Goal: Transaction & Acquisition: Book appointment/travel/reservation

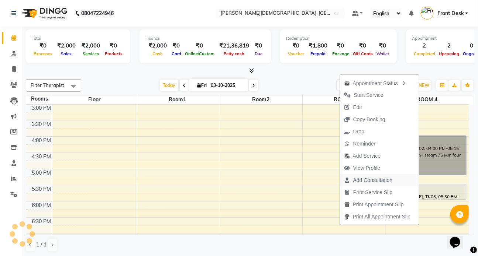
scroll to position [250, 0]
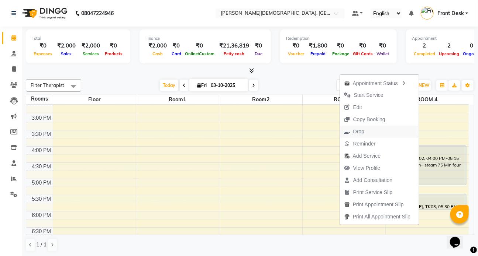
click at [360, 133] on span "Drop" at bounding box center [358, 132] width 11 height 8
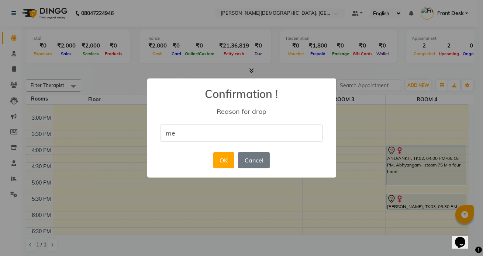
type input "m"
type input "in a meeting"
click at [225, 162] on button "OK" at bounding box center [223, 160] width 21 height 16
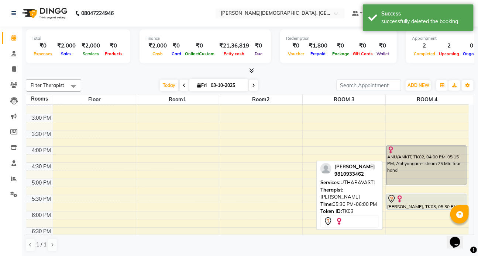
click at [417, 205] on div "[PERSON_NAME], TK03, 05:30 PM-06:00 PM, UTHARAVASTI" at bounding box center [426, 201] width 79 height 15
select select "7"
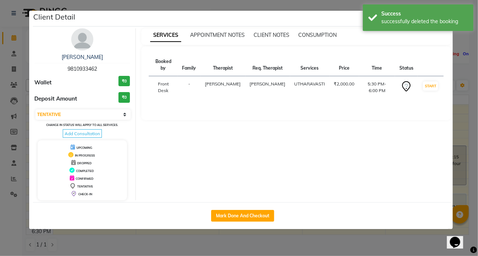
click at [417, 205] on div "Client Detail [PERSON_NAME] 9810933462 Wallet ₹0 Deposit Amount ₹0 Select IN SE…" at bounding box center [239, 120] width 421 height 220
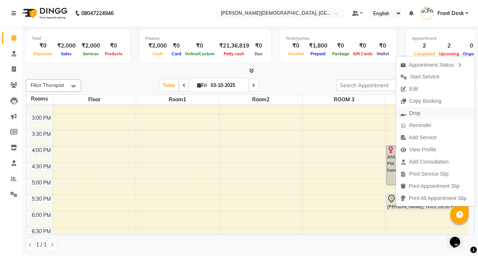
click at [416, 113] on span "Drop" at bounding box center [414, 114] width 11 height 8
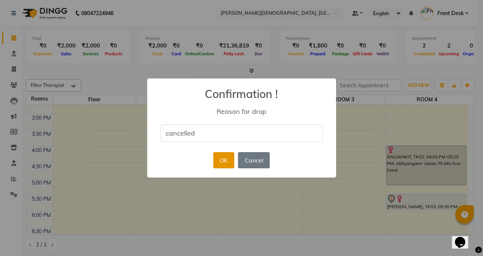
type input "cancelled"
click at [220, 160] on button "OK" at bounding box center [223, 160] width 21 height 16
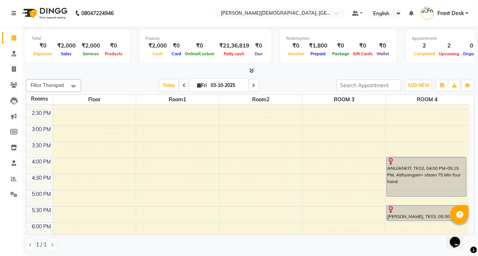
scroll to position [322, 0]
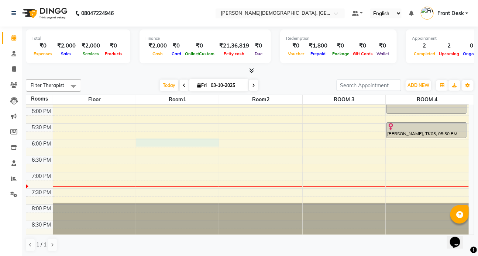
click at [192, 143] on div "7:00 AM 7:30 AM 8:00 AM 8:30 AM 9:00 AM 9:30 AM 10:00 AM 10:30 AM 11:00 AM 11:3…" at bounding box center [247, 10] width 442 height 454
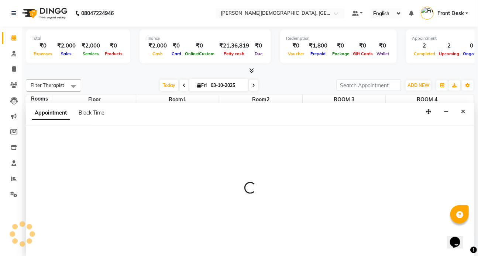
scroll to position [0, 0]
select select "tentative"
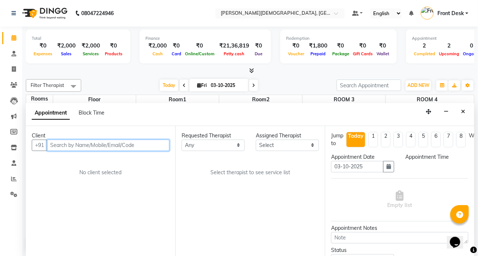
select select "1080"
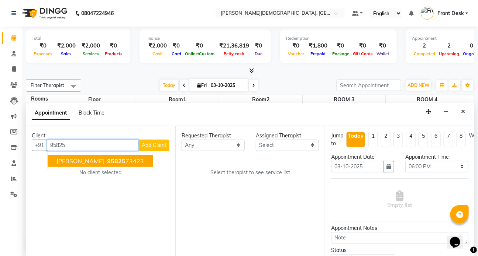
click at [72, 161] on span "[PERSON_NAME]" at bounding box center [80, 161] width 48 height 7
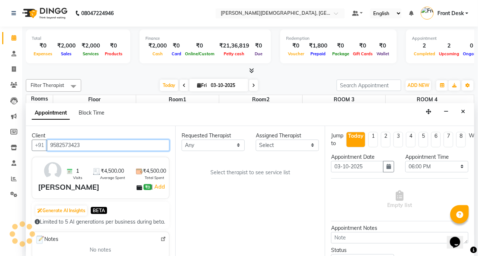
type input "9582573423"
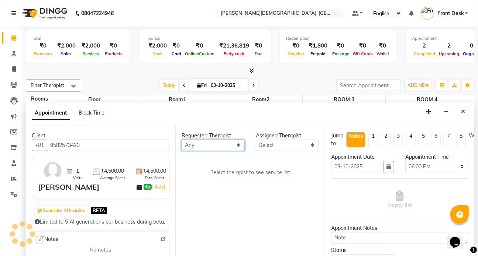
click at [240, 144] on select "Any ANJALI ATUL [PERSON_NAME] Dr [PERSON_NAME] Front Desk HARITA [PERSON_NAME] …" at bounding box center [213, 145] width 63 height 11
select select "92401"
click at [182, 140] on select "Any ANJALI ATUL [PERSON_NAME] Dr [PERSON_NAME] Front Desk HARITA [PERSON_NAME] …" at bounding box center [213, 145] width 63 height 11
select select "92401"
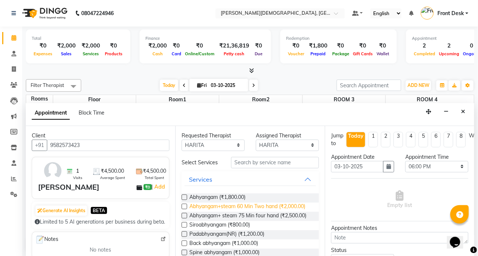
click at [218, 209] on span "Abhyangam+steam 60 Min Two hand (₹2,000.00)" at bounding box center [247, 207] width 116 height 9
checkbox input "true"
select select "2667"
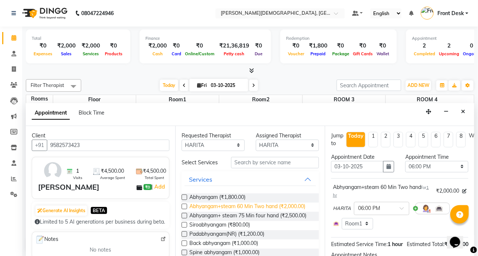
checkbox input "false"
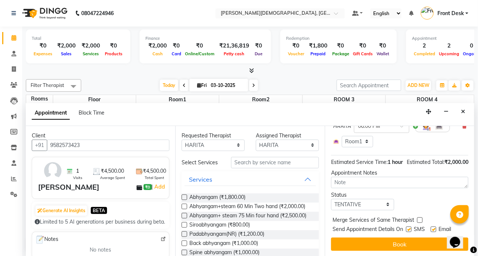
scroll to position [94, 0]
drag, startPoint x: 409, startPoint y: 223, endPoint x: 410, endPoint y: 230, distance: 6.7
click at [409, 227] on label at bounding box center [409, 230] width 6 height 6
click at [409, 228] on input "checkbox" at bounding box center [408, 230] width 5 height 5
checkbox input "false"
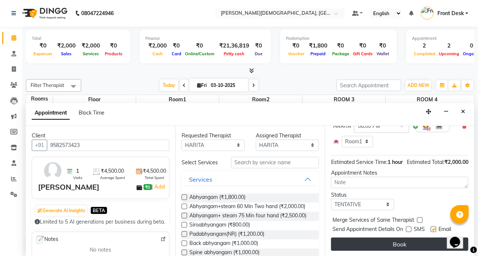
click at [406, 238] on button "Book" at bounding box center [399, 244] width 137 height 13
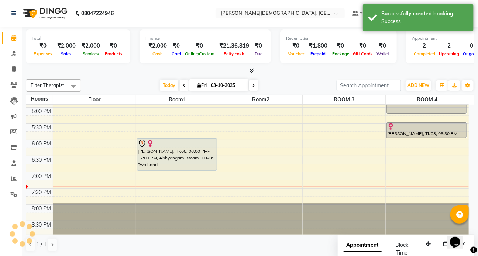
scroll to position [0, 0]
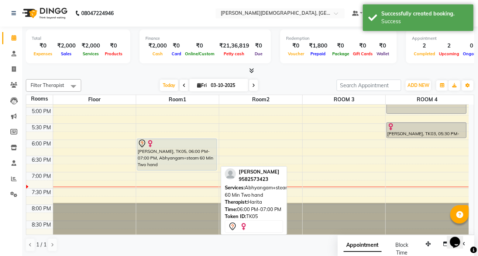
click at [165, 157] on div "[PERSON_NAME], TK05, 06:00 PM-07:00 PM, Abhyangam+steam 60 Min Two hand" at bounding box center [176, 154] width 79 height 31
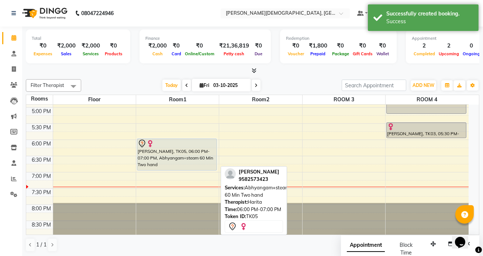
select select "7"
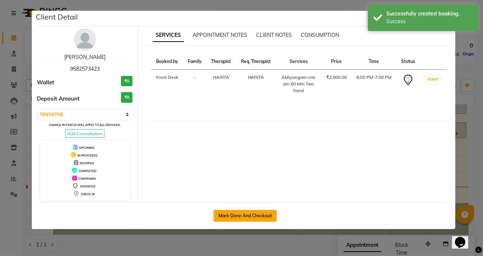
click at [235, 216] on button "Mark Done And Checkout" at bounding box center [245, 216] width 63 height 12
select select "service"
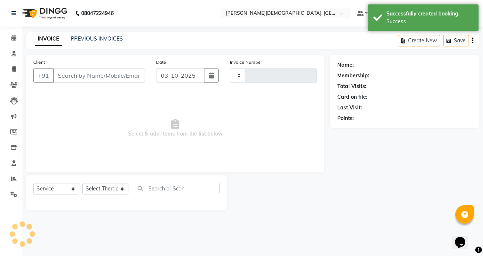
type input "1552"
select select "5585"
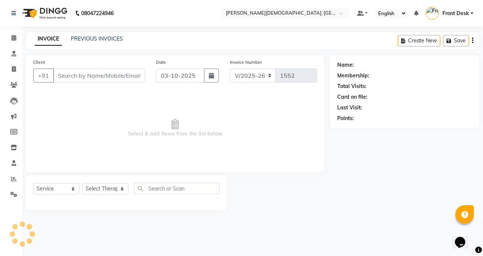
type input "9582573423"
select select "92401"
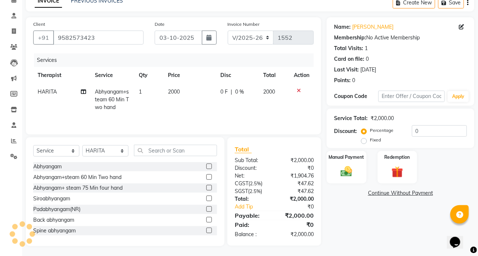
scroll to position [39, 0]
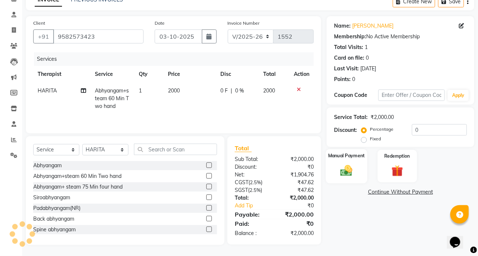
click at [349, 171] on img at bounding box center [347, 171] width 20 height 14
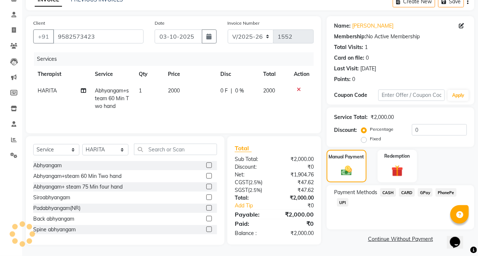
click at [341, 203] on span "UPI" at bounding box center [342, 203] width 11 height 8
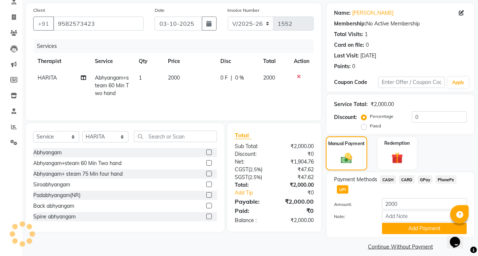
scroll to position [59, 0]
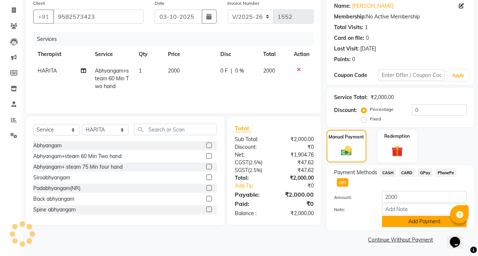
click at [419, 224] on button "Add Payment" at bounding box center [424, 221] width 85 height 11
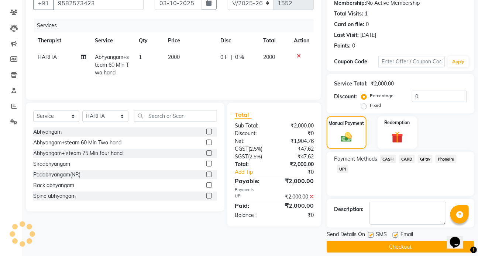
scroll to position [80, 0]
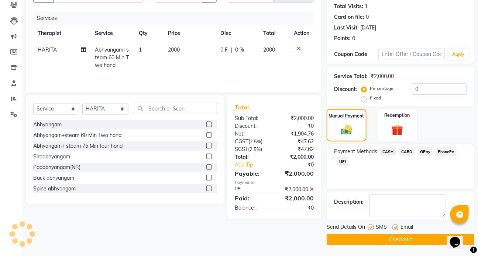
click at [372, 228] on label at bounding box center [371, 228] width 6 height 6
click at [372, 228] on input "checkbox" at bounding box center [370, 228] width 5 height 5
checkbox input "false"
click at [400, 238] on button "Checkout" at bounding box center [401, 239] width 148 height 11
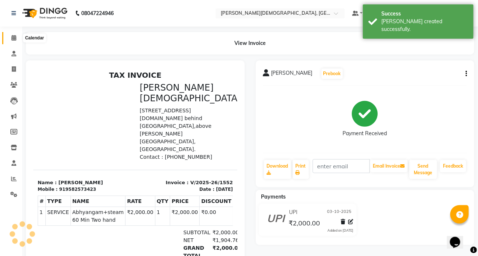
drag, startPoint x: 14, startPoint y: 40, endPoint x: 45, endPoint y: 44, distance: 30.5
click at [14, 39] on icon at bounding box center [13, 38] width 5 height 6
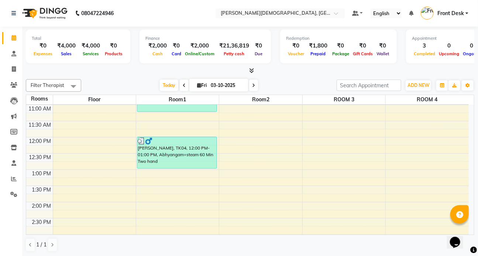
scroll to position [132, 0]
